Goal: Information Seeking & Learning: Learn about a topic

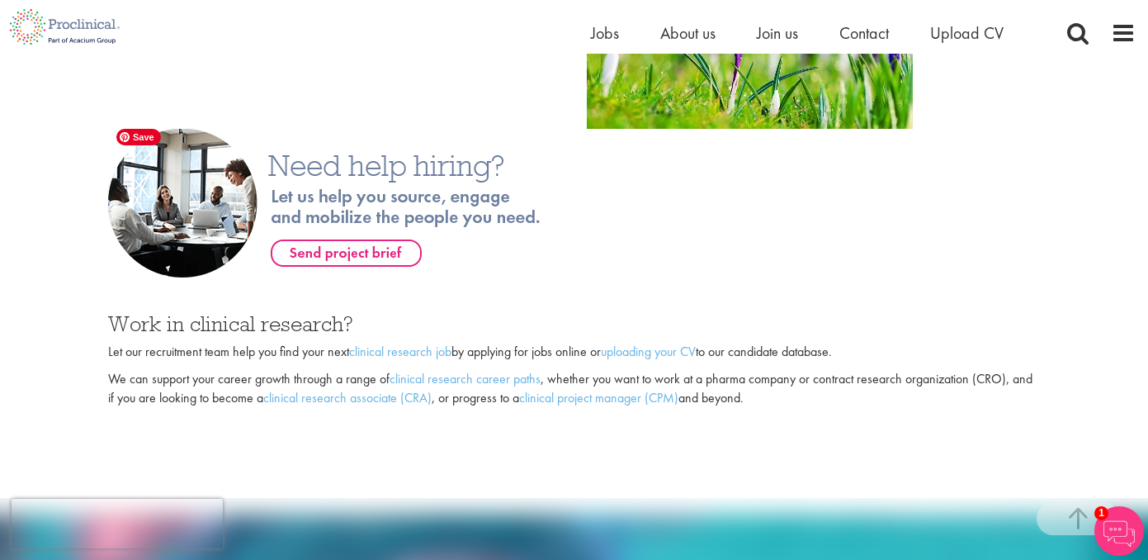
scroll to position [1196, 0]
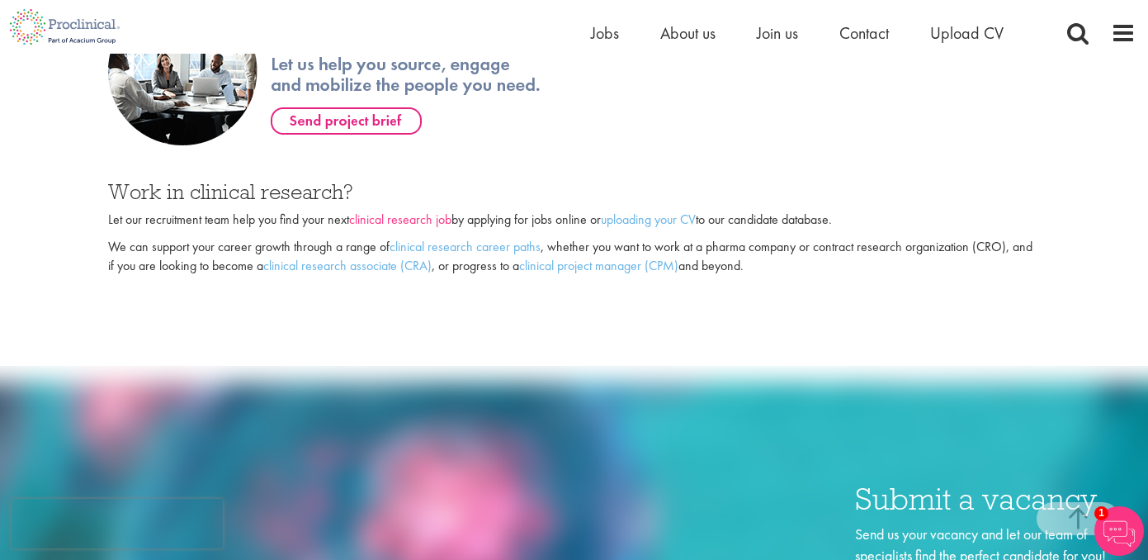
click at [438, 210] on link "clinical research job" at bounding box center [400, 218] width 102 height 17
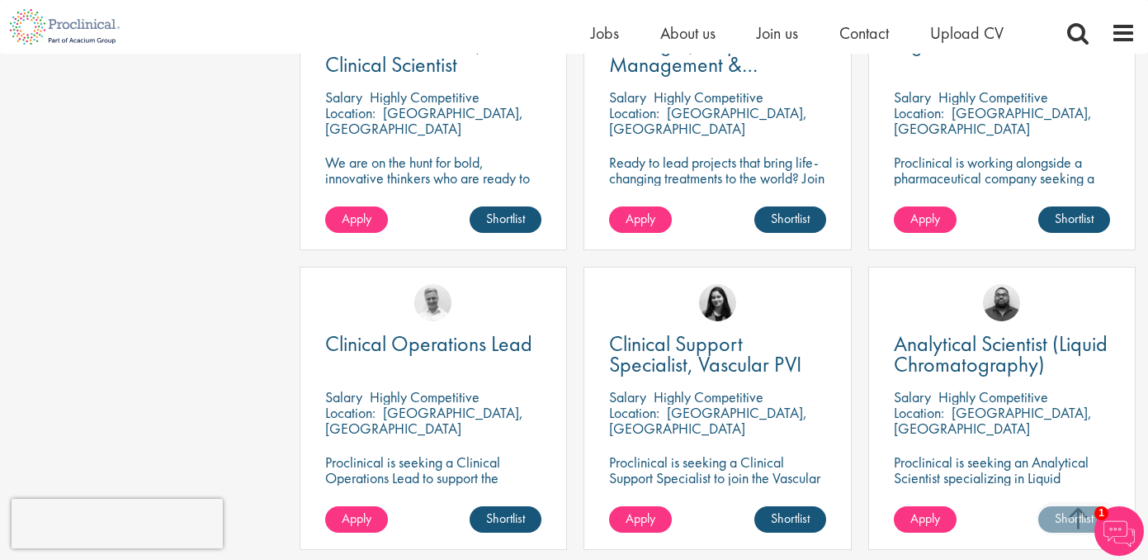
scroll to position [1460, 0]
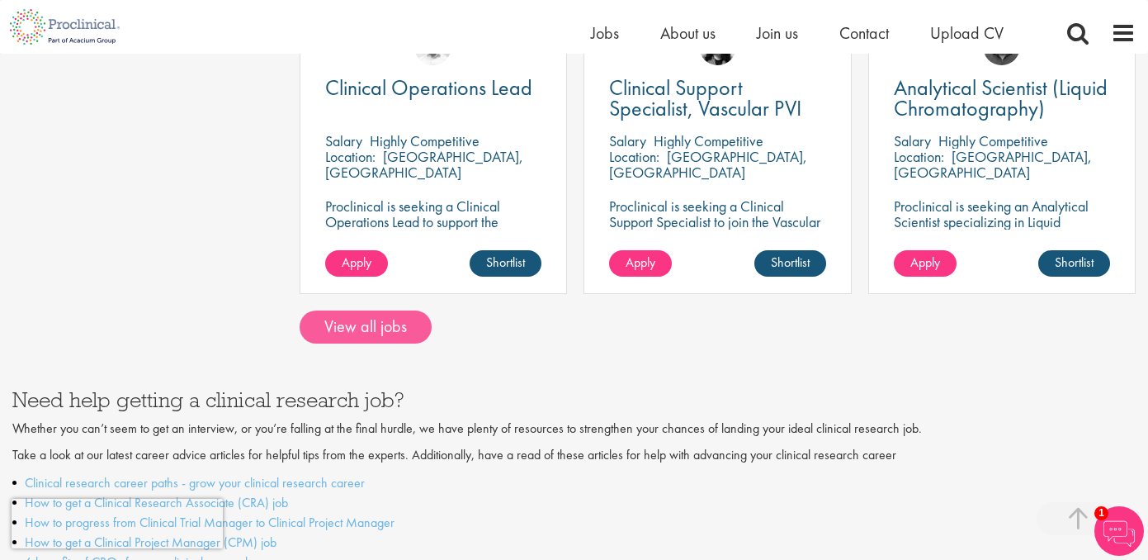
click at [305, 310] on link "View all jobs" at bounding box center [366, 326] width 132 height 33
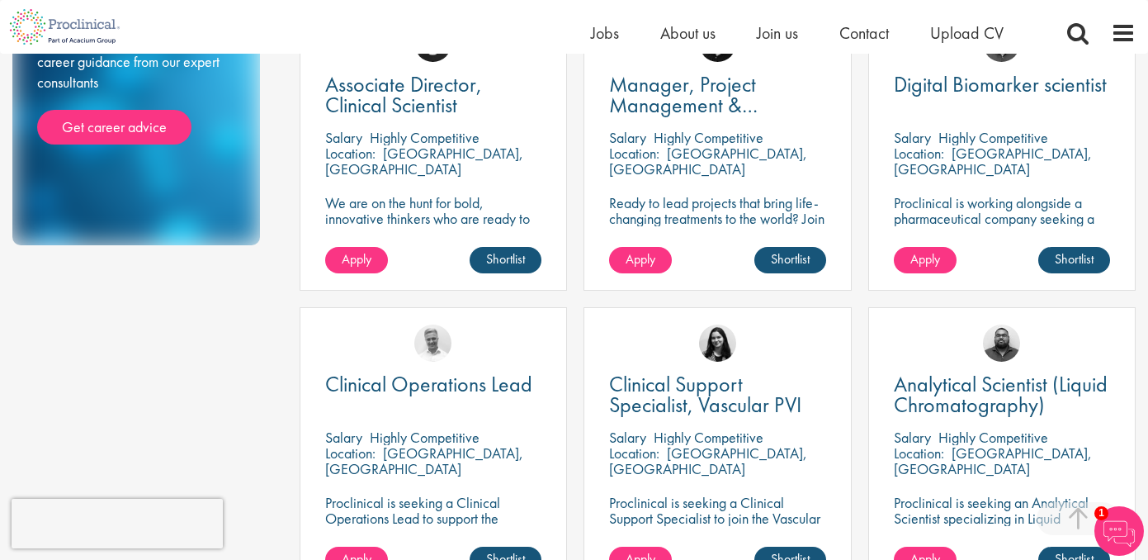
scroll to position [1226, 0]
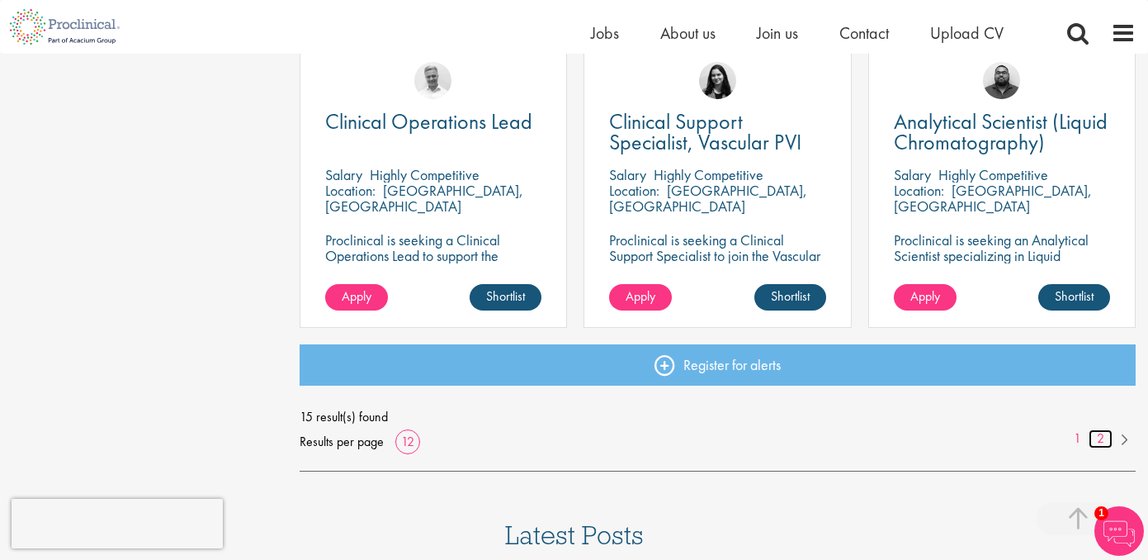
click at [1101, 444] on link "2" at bounding box center [1101, 438] width 24 height 19
